Goal: Task Accomplishment & Management: Manage account settings

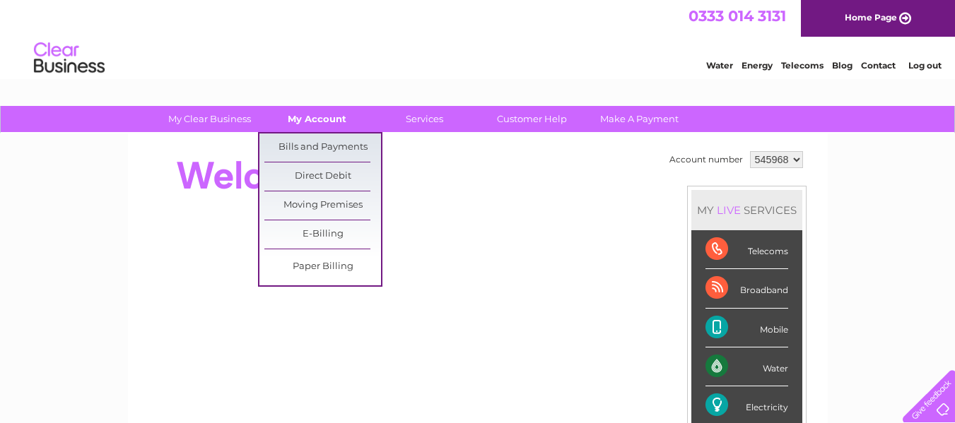
click at [327, 115] on link "My Account" at bounding box center [317, 119] width 117 height 26
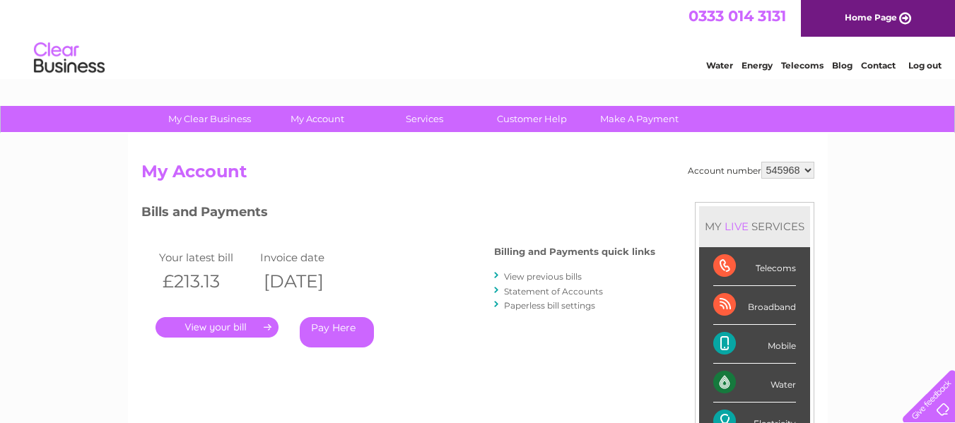
click at [218, 322] on link "." at bounding box center [217, 327] width 123 height 21
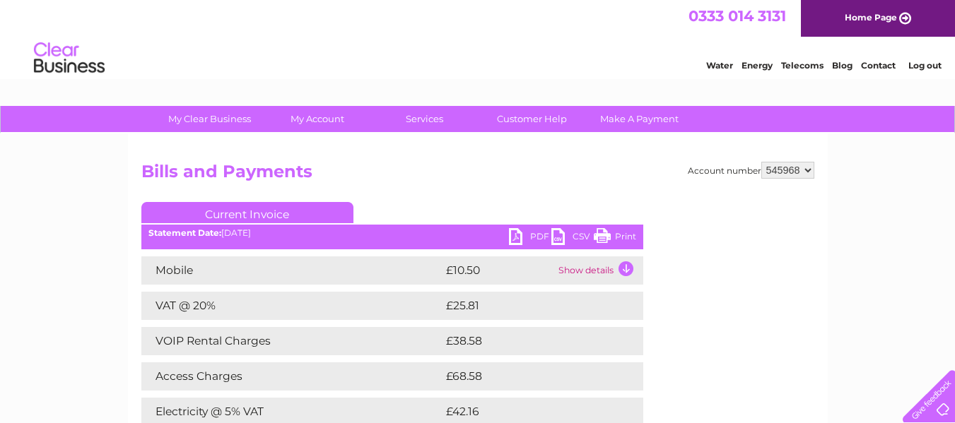
click at [513, 234] on link "PDF" at bounding box center [530, 238] width 42 height 21
click at [511, 234] on link "PDF" at bounding box center [530, 238] width 42 height 21
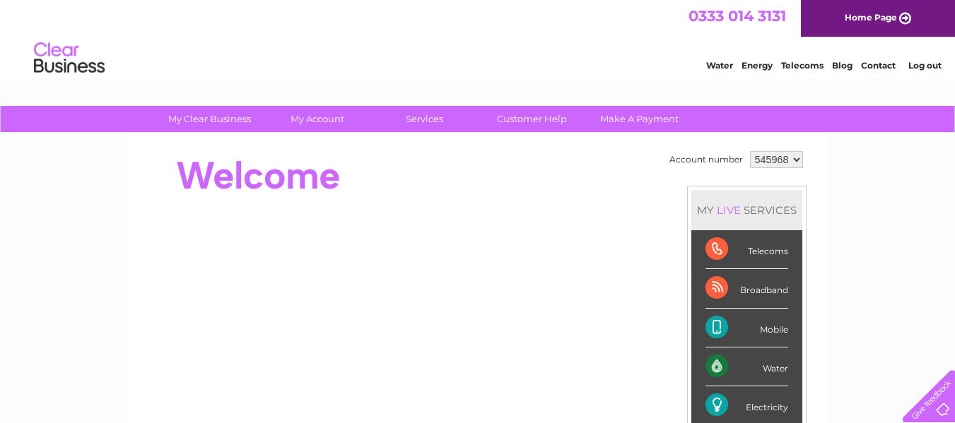
click at [351, 197] on div at bounding box center [398, 176] width 515 height 57
click at [380, 189] on div at bounding box center [398, 176] width 515 height 57
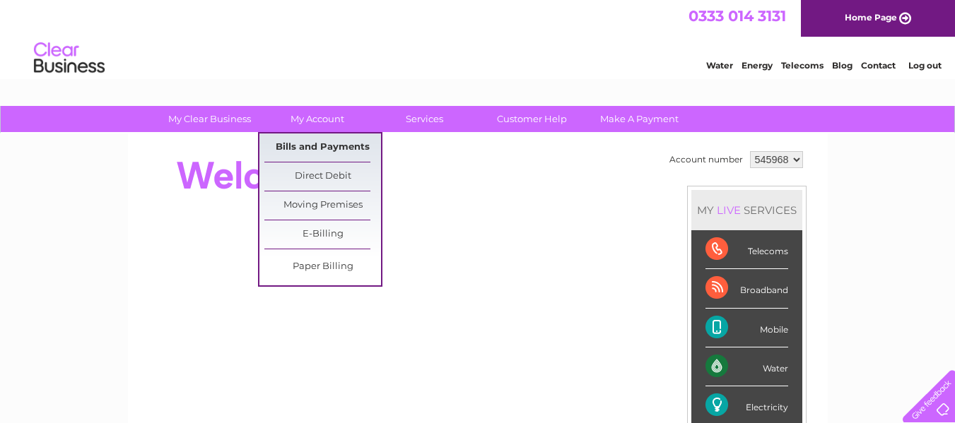
click at [327, 144] on link "Bills and Payments" at bounding box center [322, 148] width 117 height 28
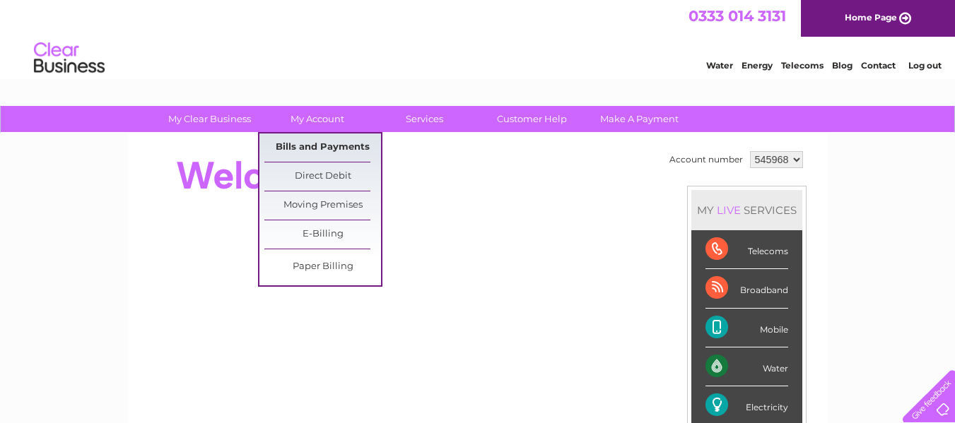
click at [327, 144] on link "Bills and Payments" at bounding box center [322, 148] width 117 height 28
click at [321, 156] on link "Bills and Payments" at bounding box center [322, 148] width 117 height 28
click at [324, 153] on link "Bills and Payments" at bounding box center [322, 148] width 117 height 28
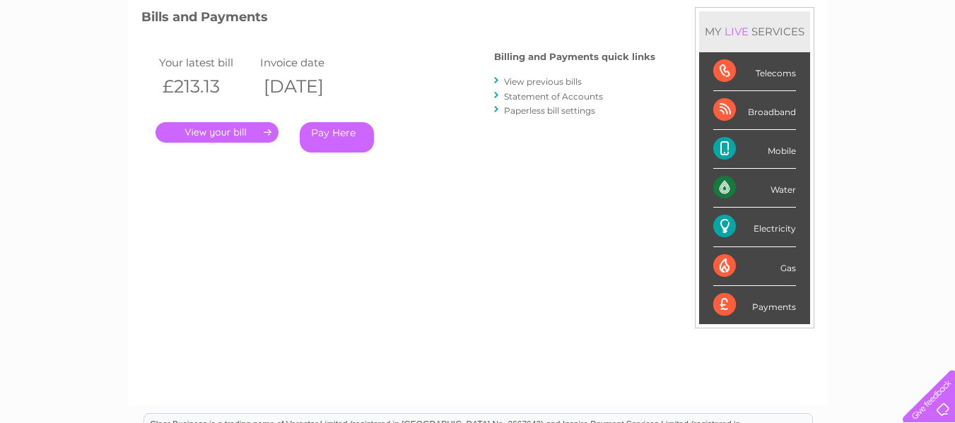
scroll to position [198, 0]
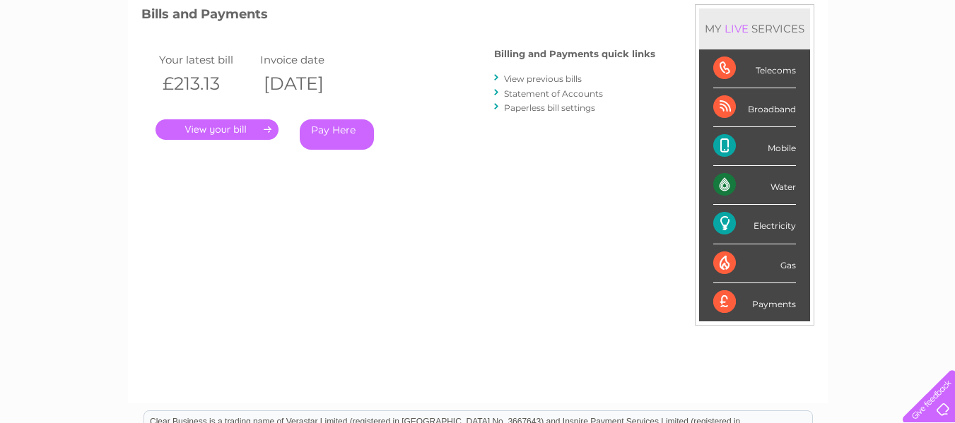
click at [247, 122] on link "." at bounding box center [217, 129] width 123 height 21
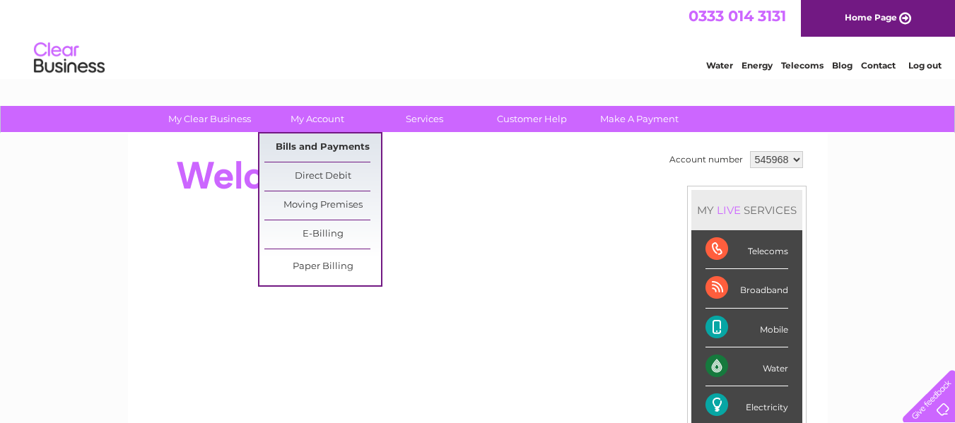
click at [338, 140] on link "Bills and Payments" at bounding box center [322, 148] width 117 height 28
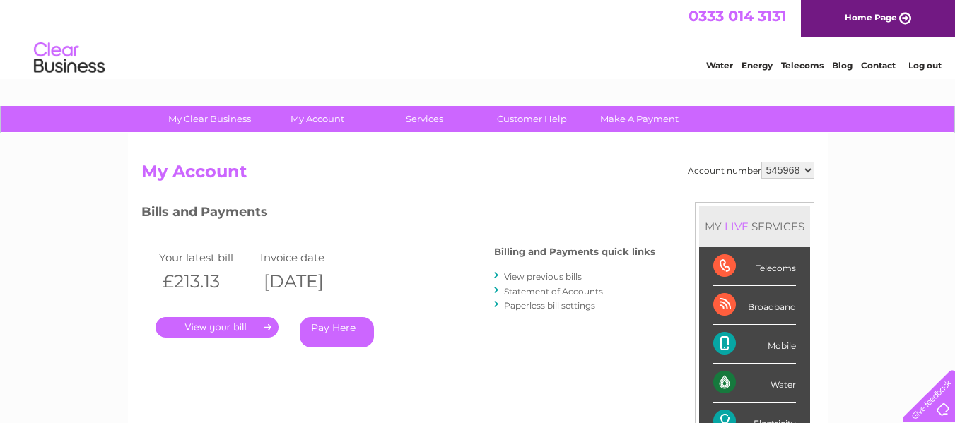
click at [432, 330] on div "Pay Here" at bounding box center [369, 332] width 139 height 30
click at [554, 292] on link "Statement of Accounts" at bounding box center [553, 291] width 99 height 11
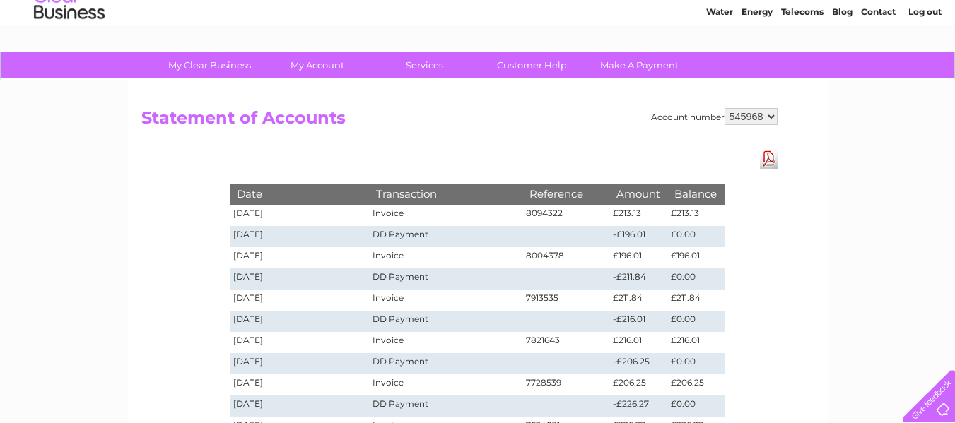
scroll to position [57, 0]
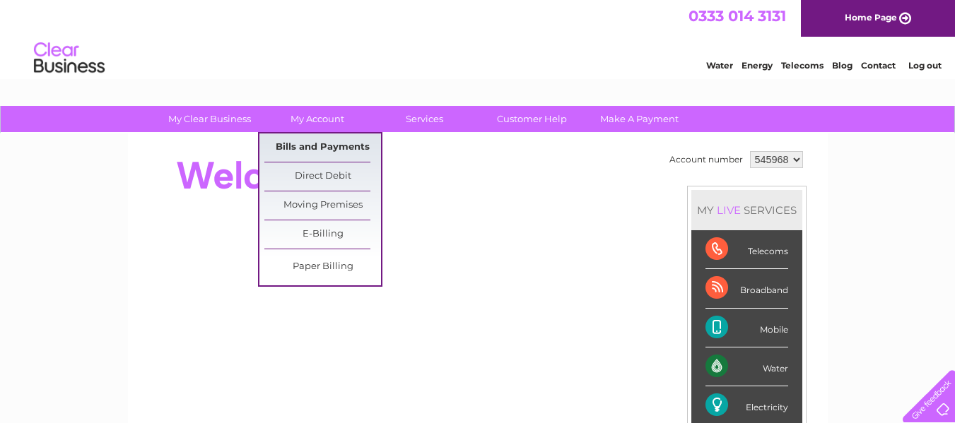
click at [317, 143] on link "Bills and Payments" at bounding box center [322, 148] width 117 height 28
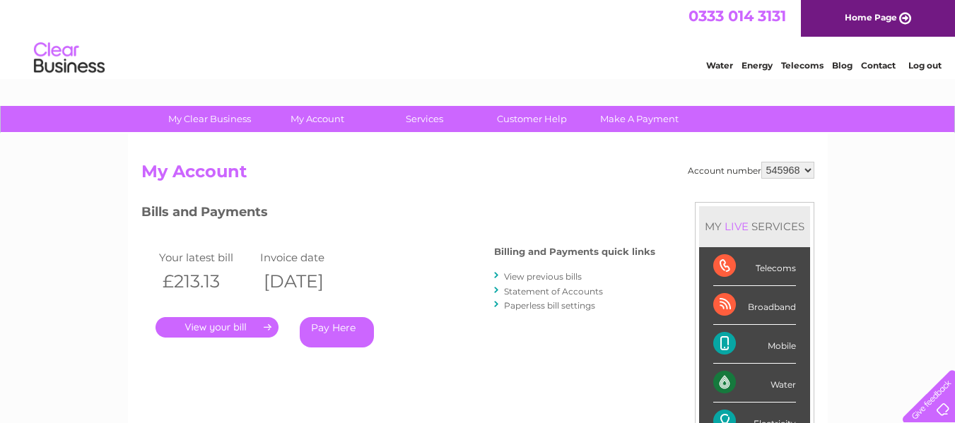
click at [230, 325] on link "." at bounding box center [217, 327] width 123 height 21
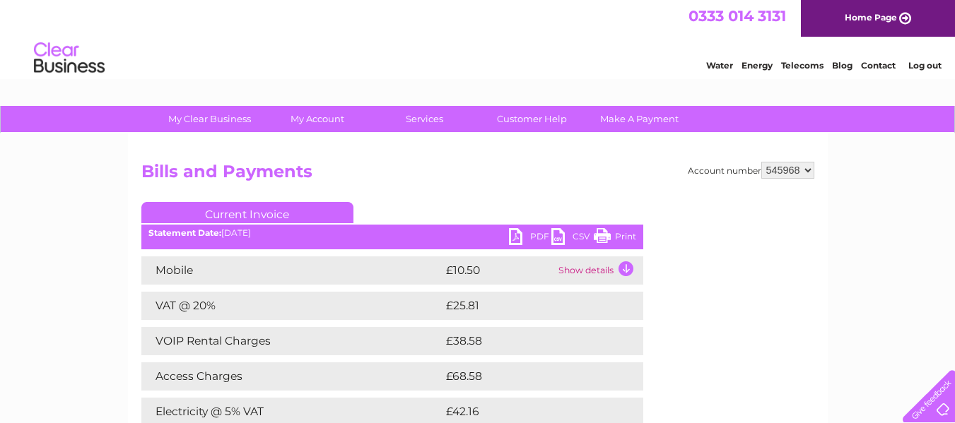
click at [381, 219] on div "Current Invoice PDF CSV Print Statement Date: 09/09/2025" at bounding box center [392, 397] width 502 height 391
click at [588, 177] on h2 "Bills and Payments" at bounding box center [477, 175] width 673 height 27
click at [383, 175] on h2 "Bills and Payments" at bounding box center [477, 175] width 673 height 27
click at [618, 144] on div "Account number 545968 Bills and Payments Current Invoice PDF CSV Print" at bounding box center [478, 371] width 700 height 474
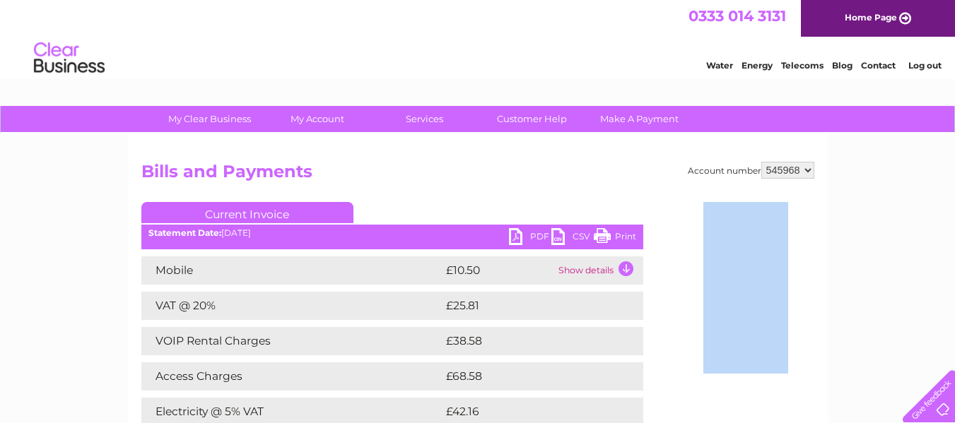
click at [618, 144] on div "Account number 545968 Bills and Payments Current Invoice PDF CSV Print" at bounding box center [478, 371] width 700 height 474
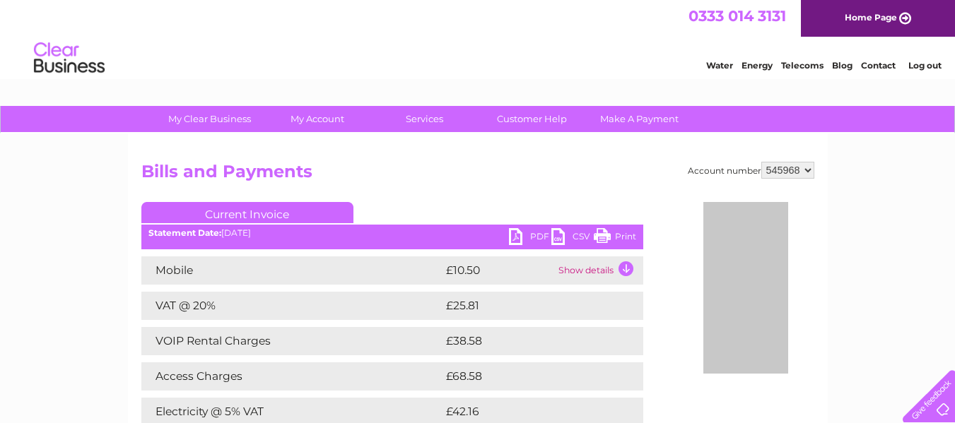
click at [657, 76] on div "Water Energy Telecoms Blog Contact Log out" at bounding box center [477, 60] width 955 height 46
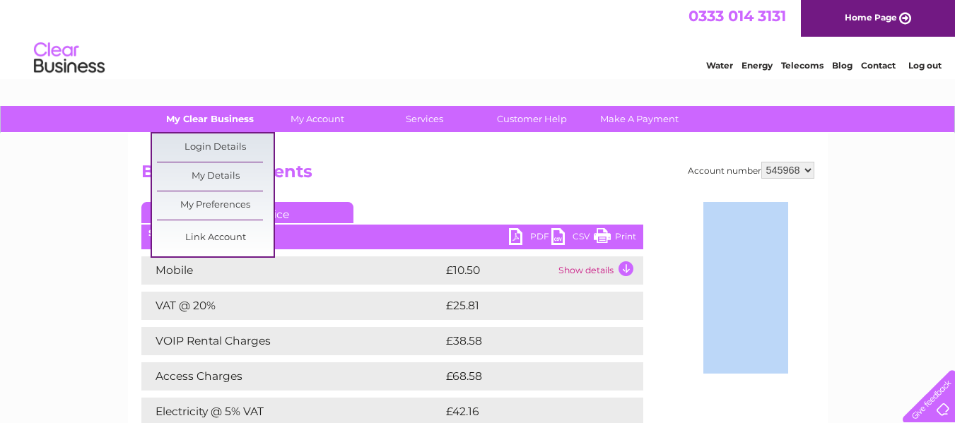
click at [226, 117] on link "My Clear Business" at bounding box center [209, 119] width 117 height 26
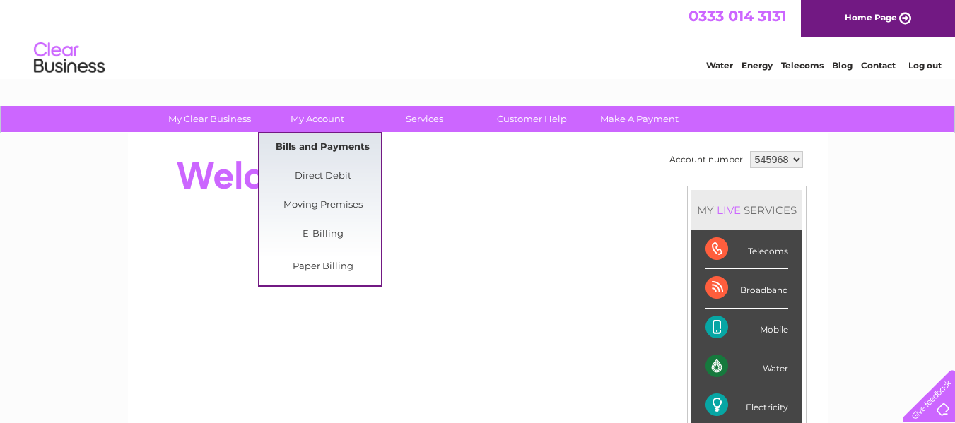
click at [310, 137] on link "Bills and Payments" at bounding box center [322, 148] width 117 height 28
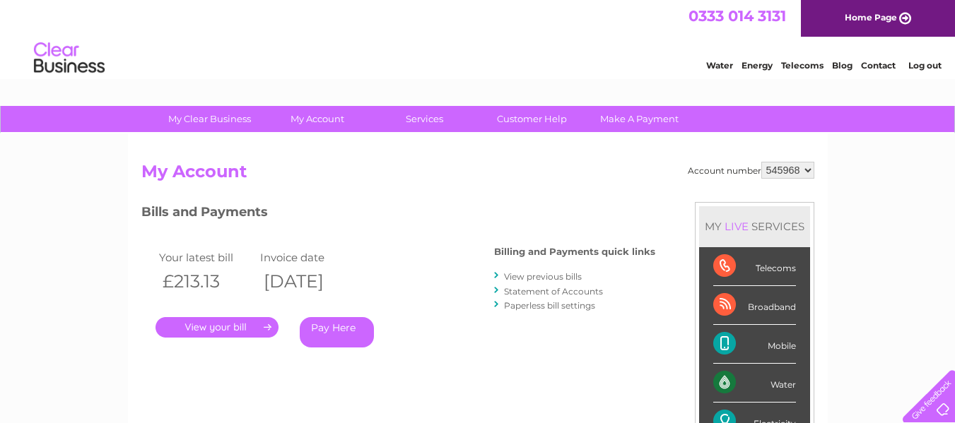
click at [350, 173] on h2 "My Account" at bounding box center [477, 175] width 673 height 27
click at [224, 324] on link "." at bounding box center [217, 327] width 123 height 21
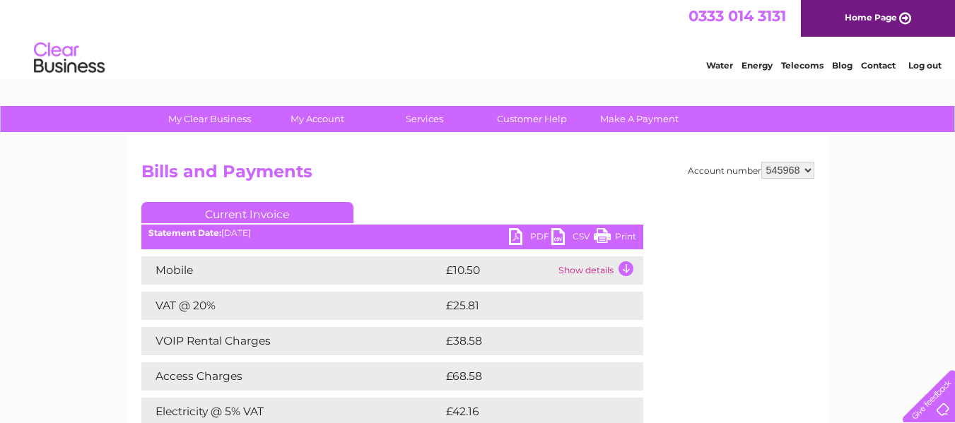
click at [554, 77] on div "Water Energy Telecoms Blog Contact Log out" at bounding box center [477, 60] width 955 height 46
click at [552, 235] on link "CSV" at bounding box center [572, 238] width 42 height 21
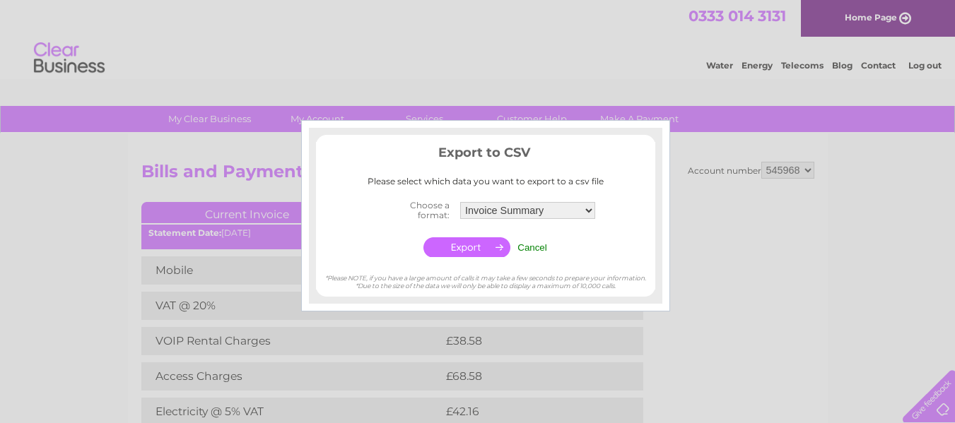
click at [552, 235] on center "Choose a format: Invoice Summary Mobile Call summary Service Charge Summary Can…" at bounding box center [485, 229] width 339 height 64
click at [588, 209] on select "Invoice Summary Mobile Call summary Service Charge Summary" at bounding box center [528, 210] width 136 height 18
click at [539, 249] on input "Cancel" at bounding box center [533, 248] width 30 height 11
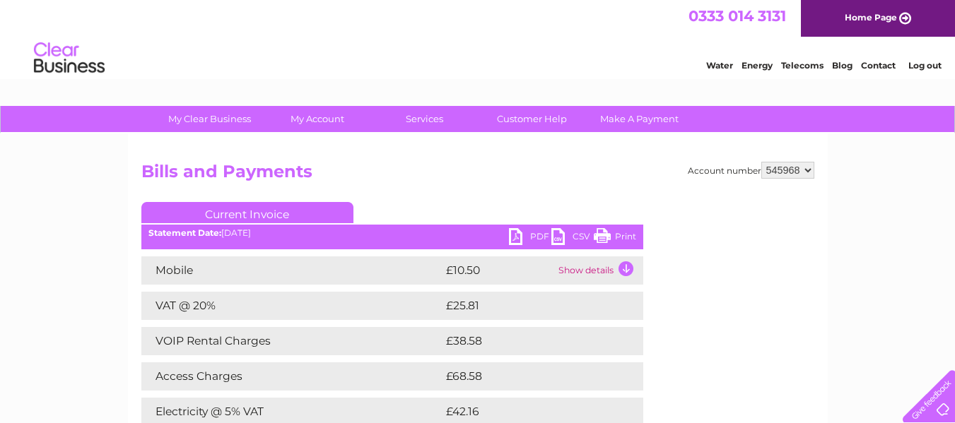
click at [512, 235] on link "PDF" at bounding box center [530, 238] width 42 height 21
